Goal: Transaction & Acquisition: Purchase product/service

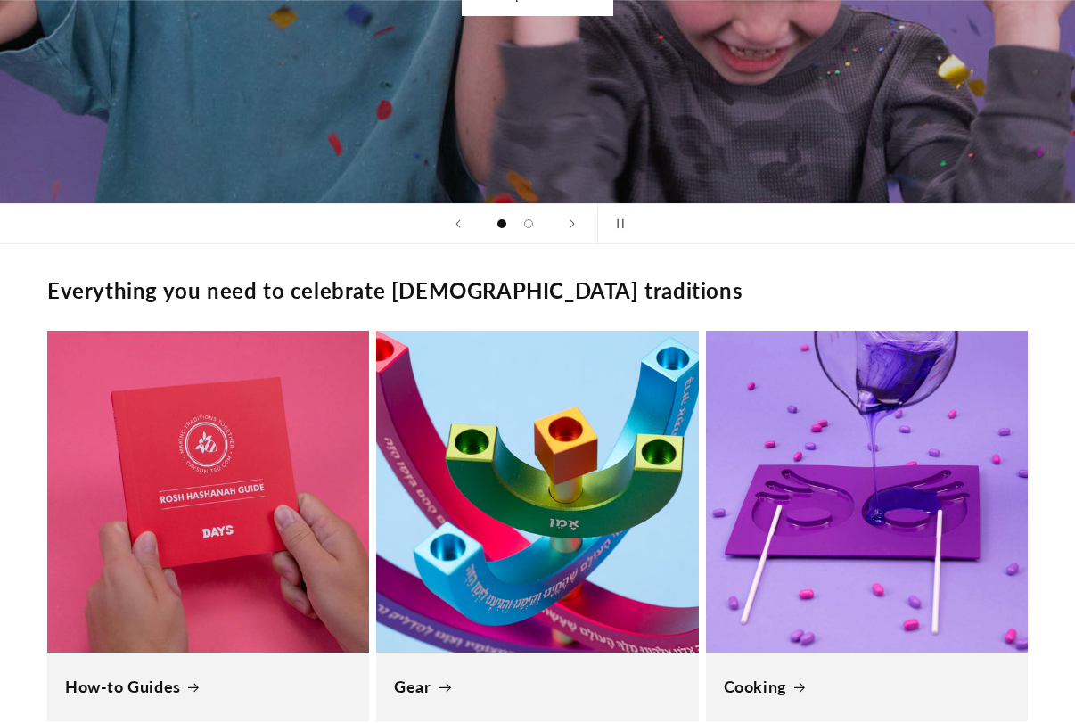
scroll to position [1337, 0]
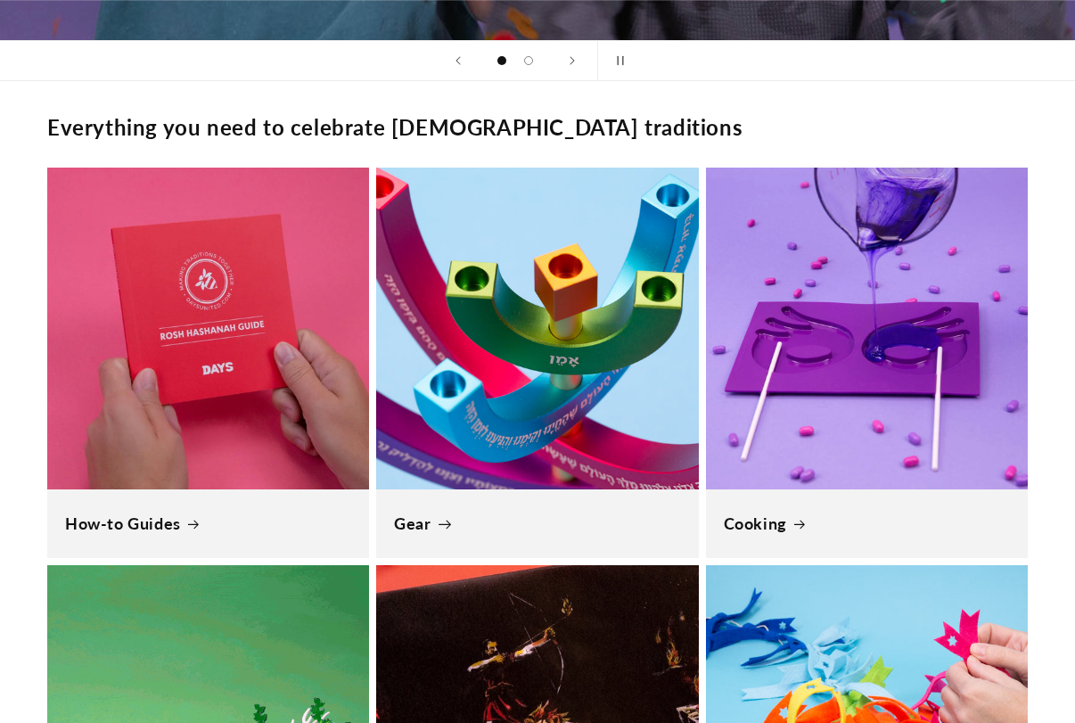
click at [359, 322] on link "Gear" at bounding box center [537, 524] width 286 height 21
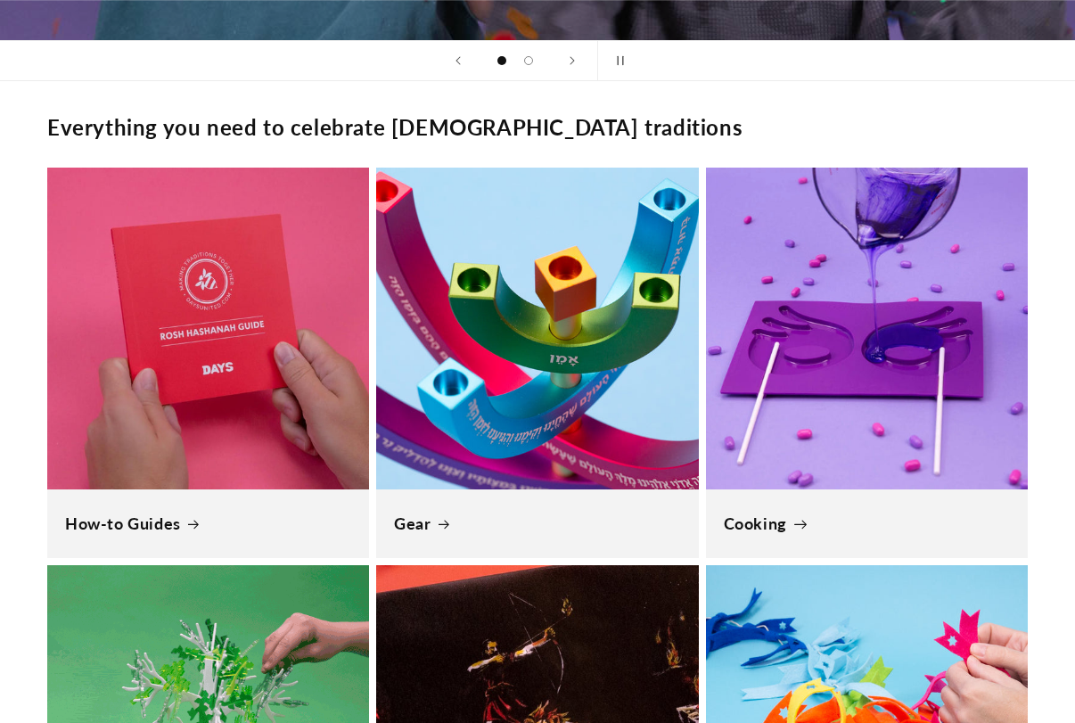
scroll to position [0, 4280]
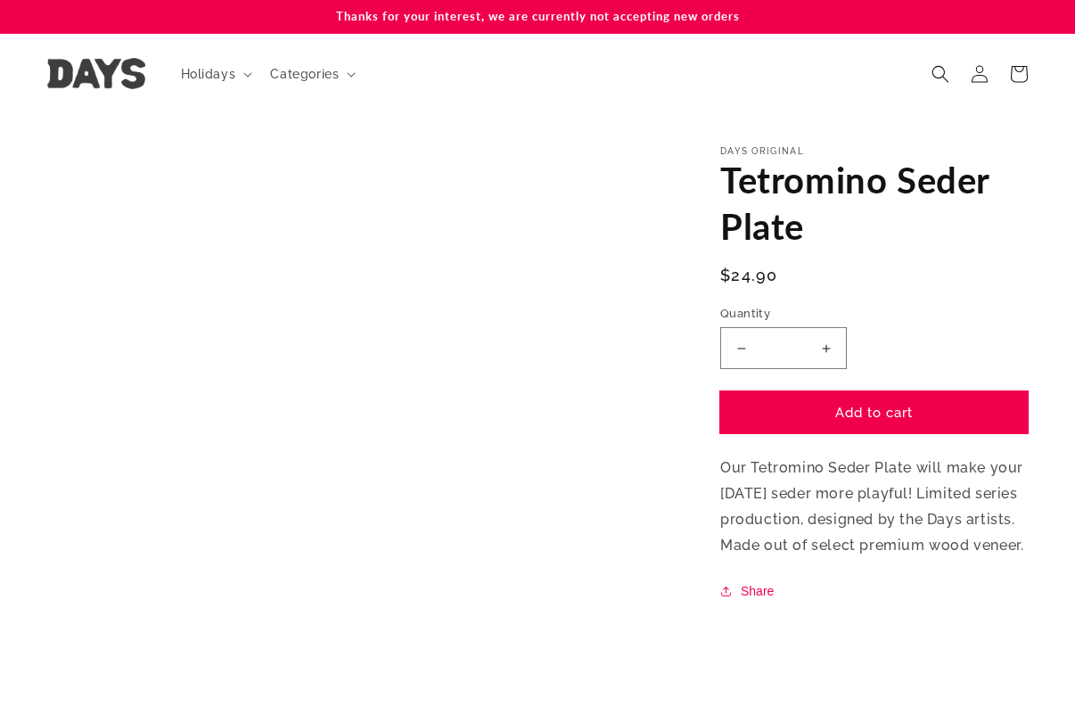
click at [883, 410] on button "Add to cart" at bounding box center [874, 412] width 308 height 42
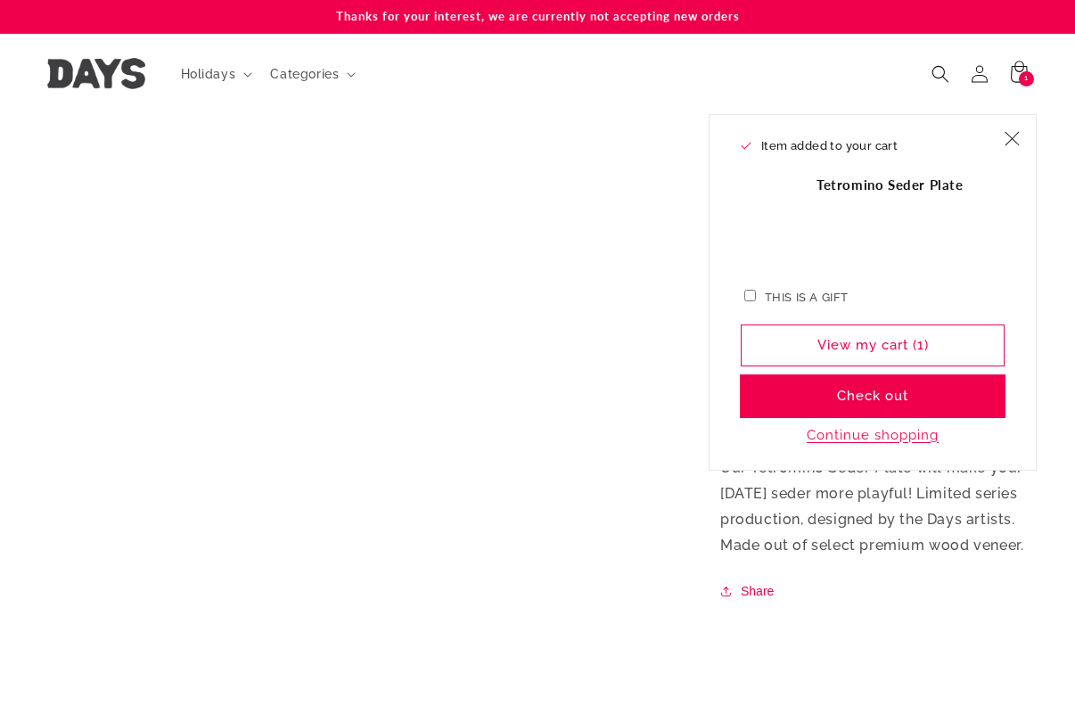
click at [884, 405] on button "Check out" at bounding box center [873, 396] width 264 height 42
